Goal: Communication & Community: Connect with others

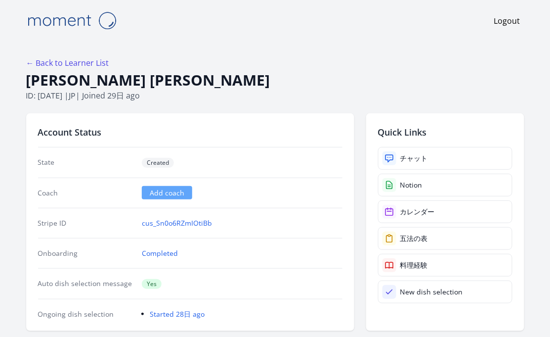
click at [403, 139] on div "Quick Links チャット Notion カレンダー 五法の表 料理経験 New dish selection" at bounding box center [445, 221] width 158 height 217
click at [423, 158] on div "チャット" at bounding box center [414, 158] width 28 height 10
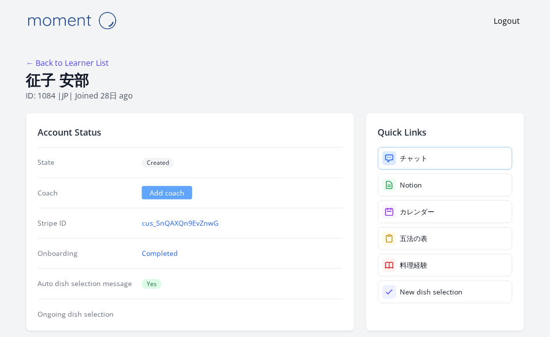
click at [413, 160] on div "チャット" at bounding box center [414, 158] width 28 height 10
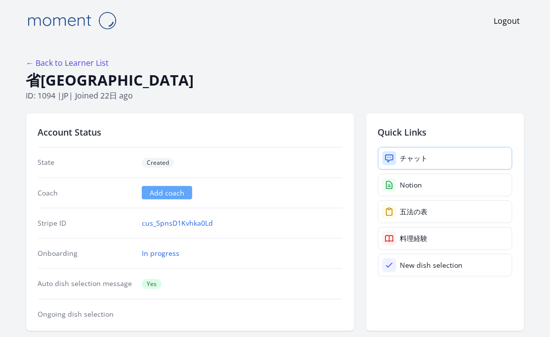
click at [415, 152] on link "チャット" at bounding box center [445, 158] width 134 height 23
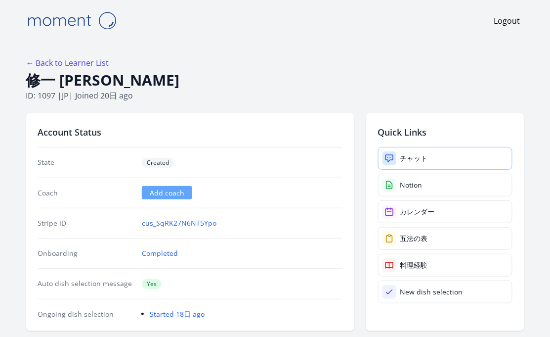
click at [441, 154] on link "チャット" at bounding box center [445, 158] width 134 height 23
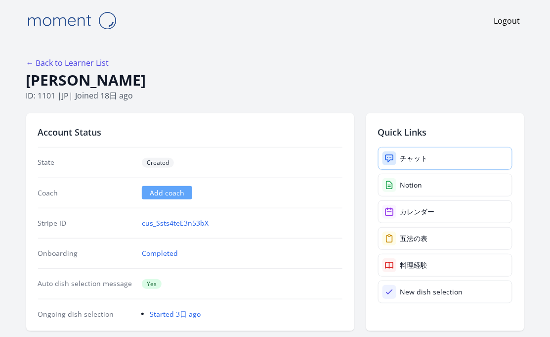
click at [404, 149] on link "チャット" at bounding box center [445, 158] width 134 height 23
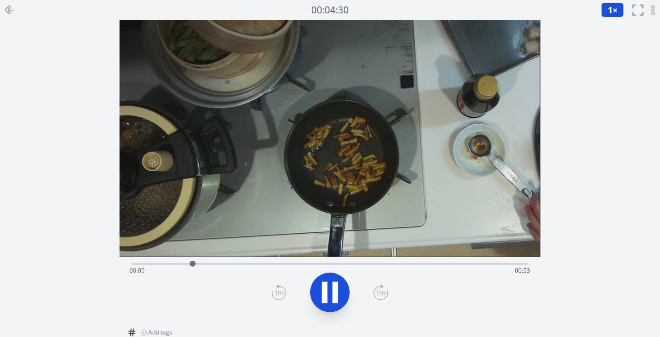
click at [243, 263] on div "Time elapsed: 00:09 Time remaining: 00:53" at bounding box center [330, 270] width 401 height 16
click at [332, 265] on div "Time elapsed: 00:18 Time remaining: 00:44" at bounding box center [330, 270] width 401 height 16
click at [436, 265] on div "Time elapsed: 00:31 Time remaining: 00:30" at bounding box center [330, 270] width 401 height 16
click at [513, 268] on div "Time elapsed: 00:48 Time remaining: 00:14" at bounding box center [330, 270] width 401 height 16
click at [11, 4] on icon at bounding box center [10, 10] width 12 height 12
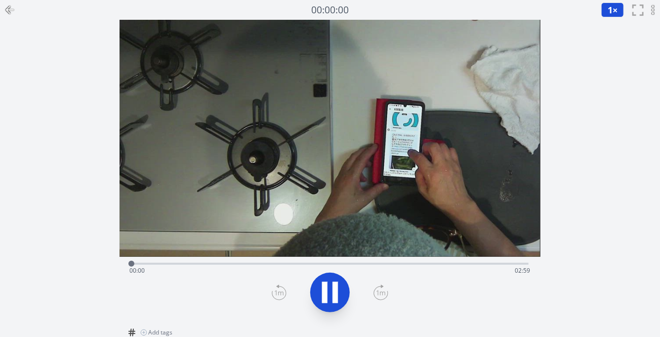
click at [193, 261] on div "Time elapsed: 00:00 Time remaining: 02:59" at bounding box center [329, 263] width 397 height 12
click at [262, 260] on div "Time elapsed: 00:27 Time remaining: 02:32" at bounding box center [329, 263] width 397 height 12
click at [319, 261] on div "Time elapsed: 00:58 Time remaining: 02:01" at bounding box center [329, 263] width 397 height 12
click at [381, 262] on div "Time elapsed: 01:24 Time remaining: 01:35" at bounding box center [330, 270] width 401 height 16
click at [483, 264] on div "Time elapsed: 01:52 Time remaining: 01:07" at bounding box center [330, 270] width 401 height 16
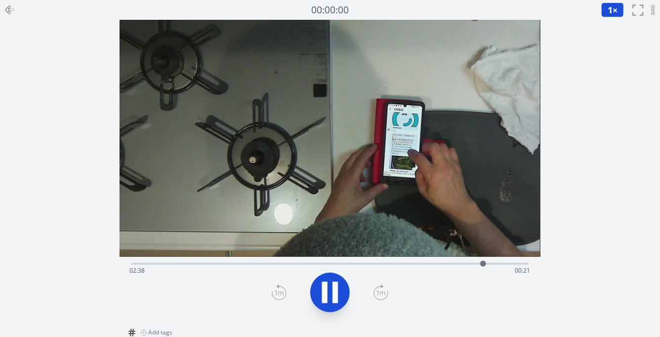
click at [519, 263] on div "Time elapsed: 02:38 Time remaining: 00:21" at bounding box center [330, 270] width 401 height 16
click at [14, 9] on icon at bounding box center [10, 10] width 12 height 12
click at [207, 263] on div "Time elapsed: 00:01 Time remaining: 02:58" at bounding box center [330, 270] width 401 height 16
click at [361, 264] on div "Time elapsed: 00:36 Time remaining: 02:23" at bounding box center [330, 270] width 401 height 16
click at [446, 263] on div "Time elapsed: 01:45 Time remaining: 01:14" at bounding box center [330, 270] width 401 height 16
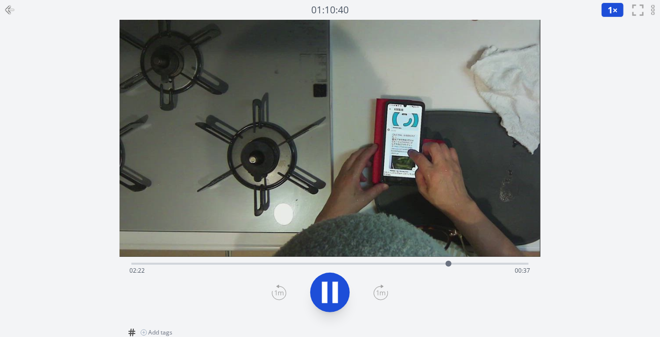
click at [505, 261] on div "Time elapsed: 02:22 Time remaining: 00:37" at bounding box center [329, 263] width 397 height 12
click at [174, 262] on div "Time elapsed: 02:49 Time remaining: 00:10" at bounding box center [330, 270] width 401 height 16
click at [192, 262] on div "Time elapsed: 00:20 Time remaining: 02:39" at bounding box center [329, 263] width 397 height 12
click at [208, 261] on div "Time elapsed: 00:27 Time remaining: 02:31" at bounding box center [329, 263] width 397 height 12
click at [229, 261] on div "Time elapsed: 00:34 Time remaining: 02:24" at bounding box center [329, 263] width 397 height 12
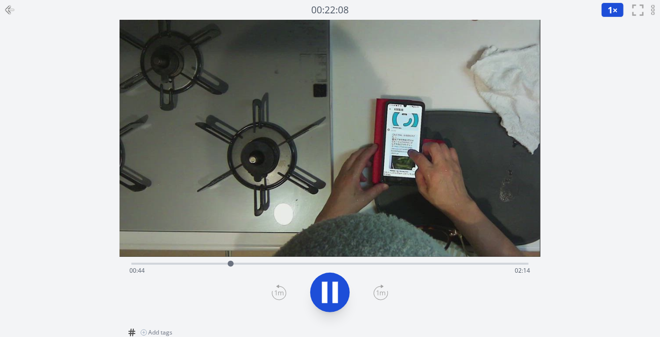
click at [247, 261] on div "Time elapsed: 00:44 Time remaining: 02:14" at bounding box center [329, 263] width 397 height 12
click at [261, 262] on div "Time elapsed: 00:52 Time remaining: 02:07" at bounding box center [330, 270] width 401 height 16
click at [286, 261] on div "Time elapsed: 00:58 Time remaining: 02:00" at bounding box center [329, 263] width 397 height 12
click at [320, 260] on div "Time elapsed: 01:09 Time remaining: 01:49" at bounding box center [329, 263] width 397 height 12
click at [390, 262] on div "Time elapsed: 01:25 Time remaining: 01:34" at bounding box center [330, 270] width 401 height 16
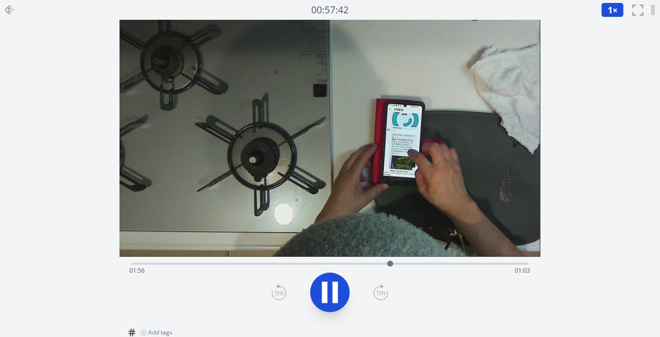
click at [454, 262] on div "Time elapsed: 01:56 Time remaining: 01:03" at bounding box center [330, 270] width 401 height 16
click at [487, 259] on div "Time elapsed: 02:25 Time remaining: 00:34" at bounding box center [329, 263] width 397 height 12
click at [327, 283] on icon at bounding box center [324, 291] width 5 height 21
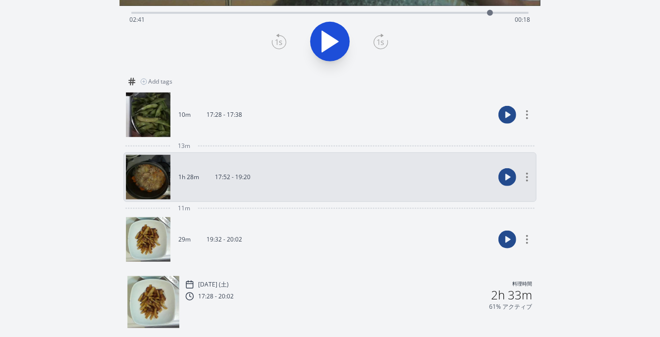
scroll to position [283, 0]
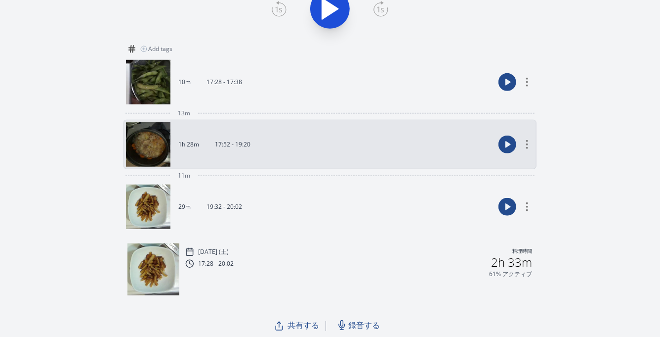
click at [419, 150] on link "1h 28m 17:52 - 19:20" at bounding box center [310, 144] width 368 height 44
click at [351, 103] on link "10m 17:28 - 17:38" at bounding box center [310, 82] width 368 height 44
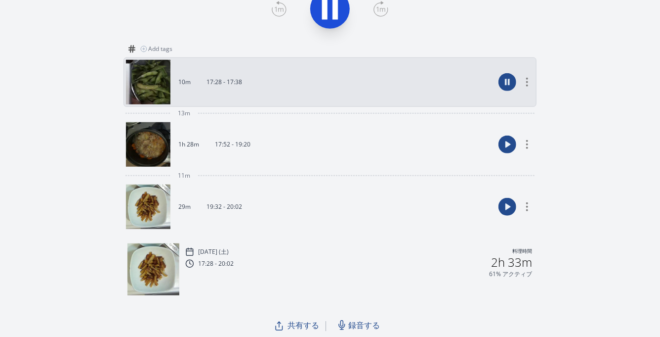
click at [358, 145] on link "1h 28m 17:52 - 19:20" at bounding box center [310, 144] width 368 height 44
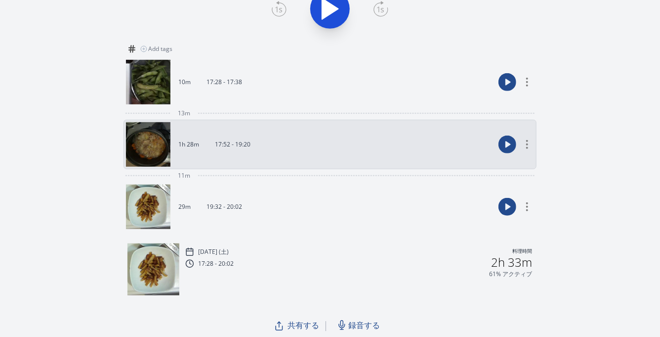
click at [368, 190] on link "29m 19:32 - 20:02" at bounding box center [310, 206] width 368 height 44
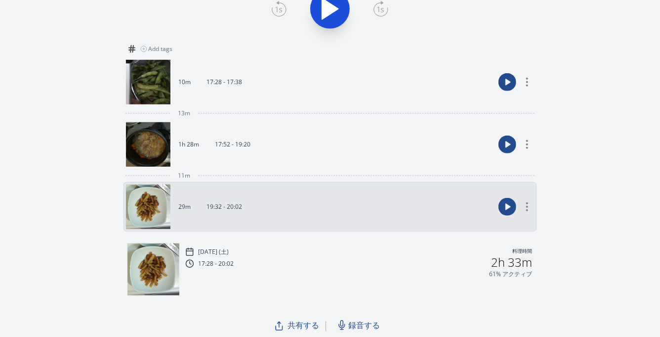
click at [373, 270] on div "61% アクティブ" at bounding box center [358, 274] width 347 height 8
click at [358, 147] on link "1h 28m 17:52 - 19:20" at bounding box center [310, 144] width 368 height 44
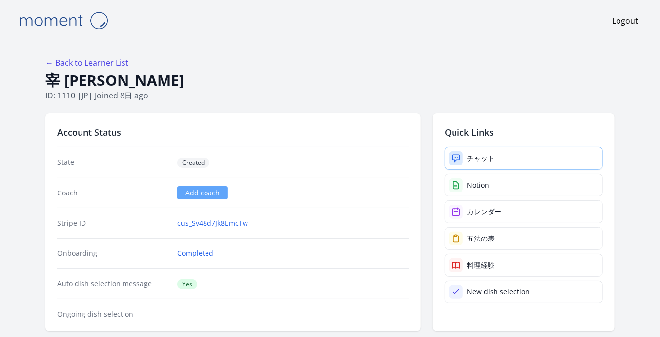
click at [514, 154] on link "チャット" at bounding box center [524, 158] width 158 height 23
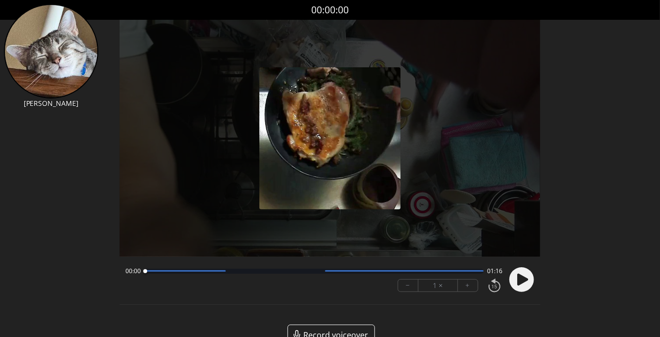
click at [521, 278] on icon at bounding box center [523, 279] width 11 height 12
click at [200, 270] on div at bounding box center [185, 270] width 81 height 1
click at [218, 273] on div at bounding box center [314, 270] width 339 height 5
click at [241, 273] on div "00:16 00:59" at bounding box center [314, 271] width 377 height 8
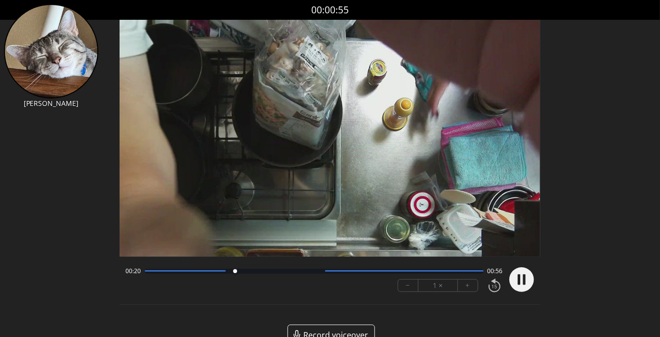
click at [273, 273] on div at bounding box center [314, 270] width 339 height 5
click at [306, 272] on div at bounding box center [314, 270] width 339 height 5
click at [322, 272] on div at bounding box center [314, 270] width 339 height 5
click at [364, 270] on div at bounding box center [404, 270] width 159 height 1
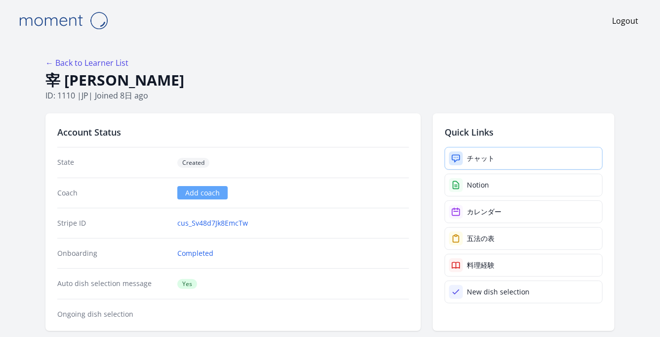
click at [472, 152] on link "チャット" at bounding box center [524, 158] width 158 height 23
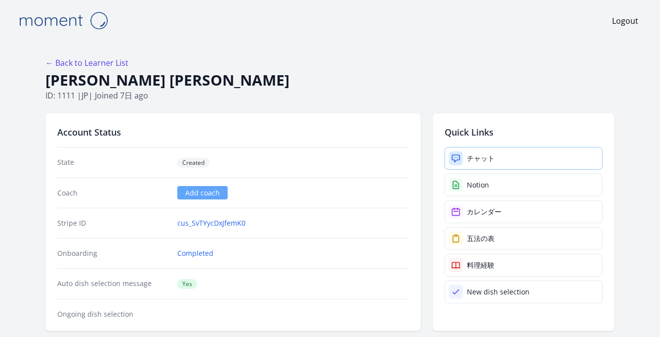
click at [490, 155] on div "チャット" at bounding box center [481, 158] width 28 height 10
